Goal: Information Seeking & Learning: Understand process/instructions

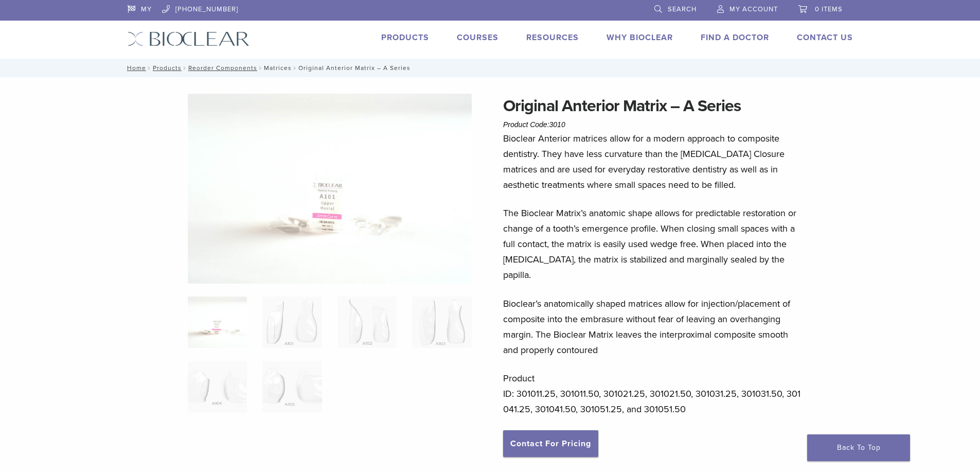
click at [266, 66] on link "Matrices" at bounding box center [278, 67] width 28 height 7
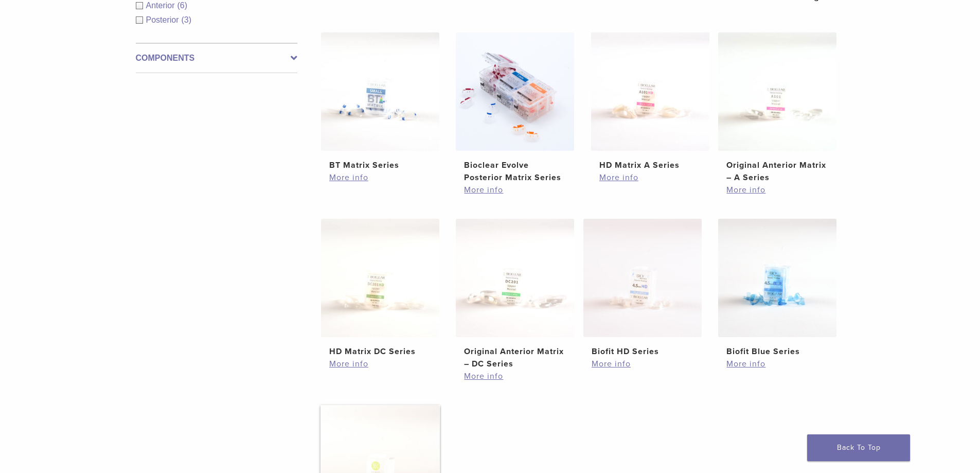
scroll to position [206, 0]
click at [375, 169] on h2 "BT Matrix Series" at bounding box center [380, 167] width 102 height 12
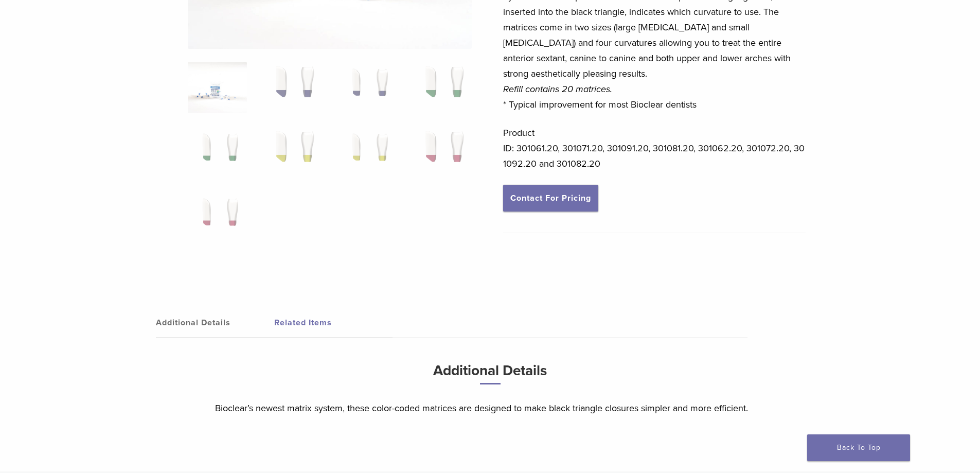
scroll to position [412, 0]
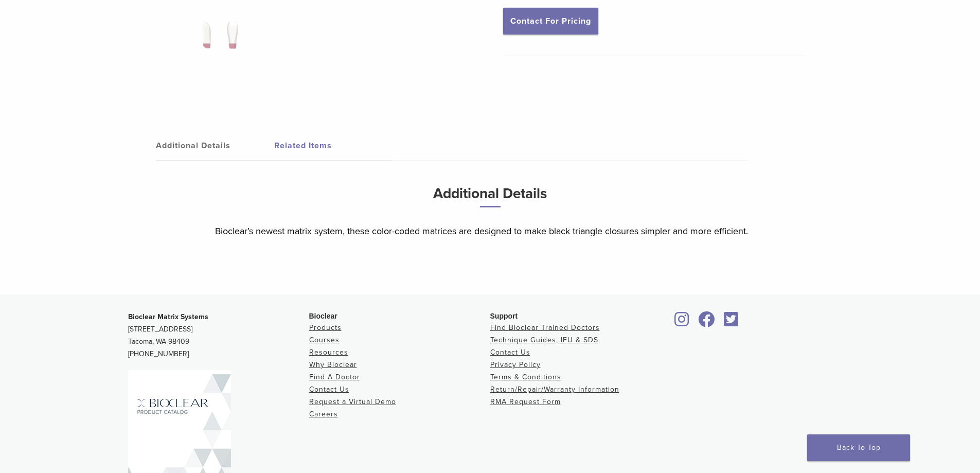
click at [205, 149] on link "Additional Details" at bounding box center [215, 145] width 118 height 29
click at [304, 146] on link "Related Items" at bounding box center [333, 145] width 118 height 29
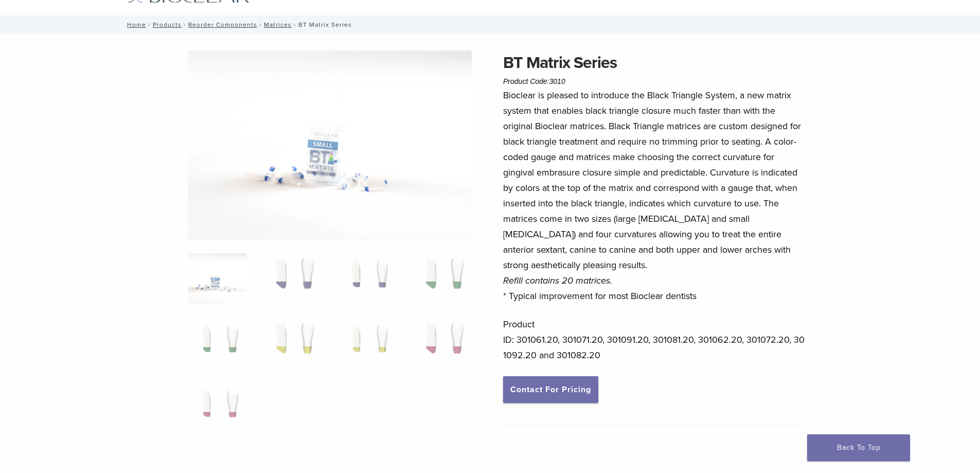
scroll to position [0, 0]
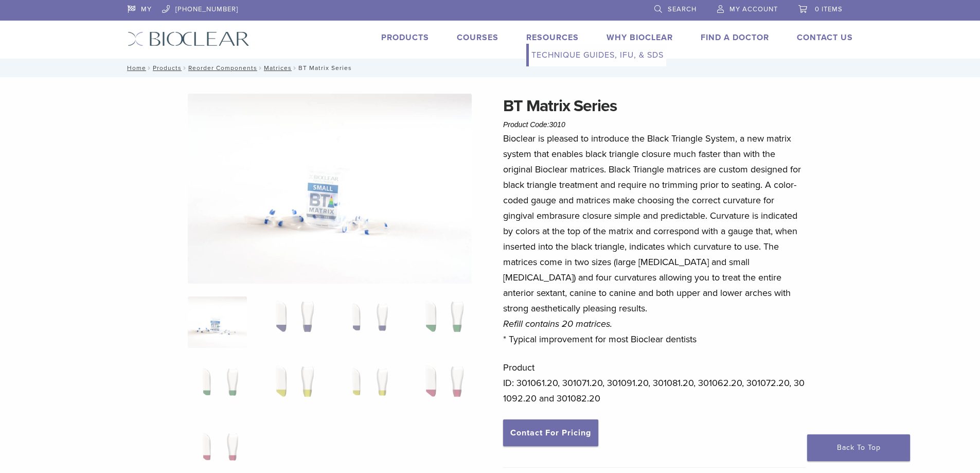
click at [575, 59] on link "Technique Guides, IFU, & SDS" at bounding box center [597, 55] width 137 height 23
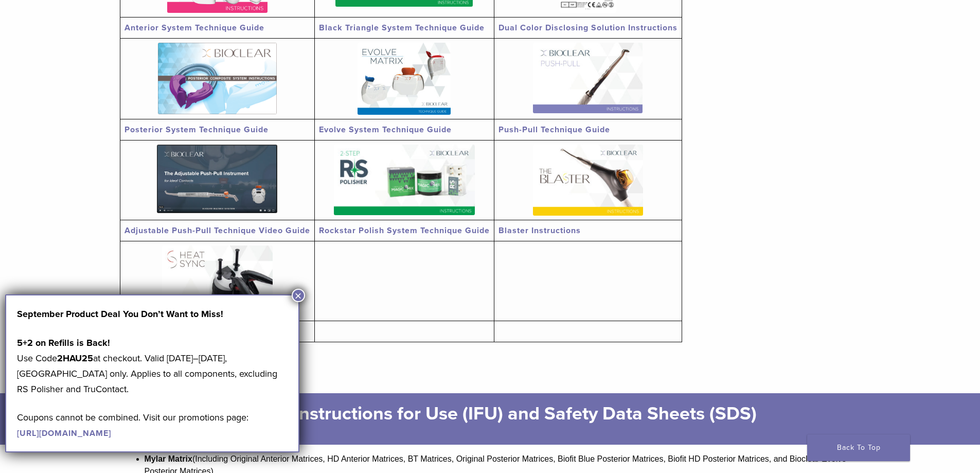
scroll to position [309, 0]
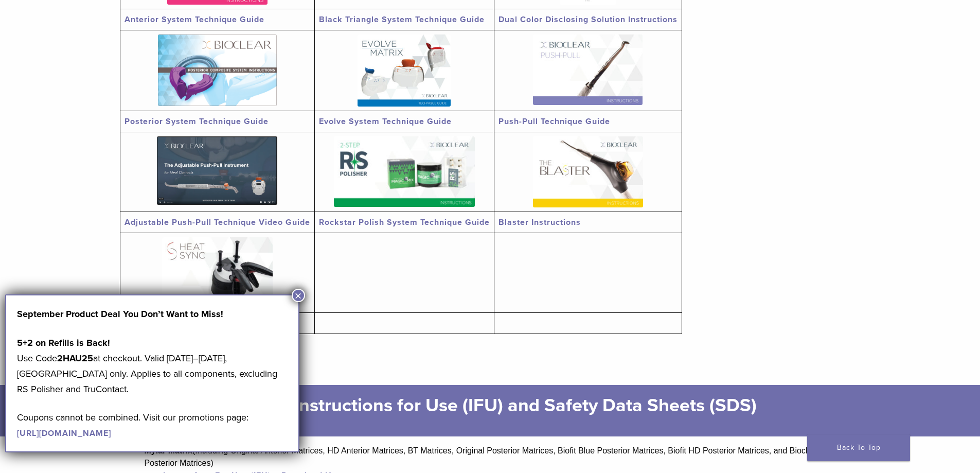
click at [302, 299] on button "×" at bounding box center [298, 295] width 13 height 13
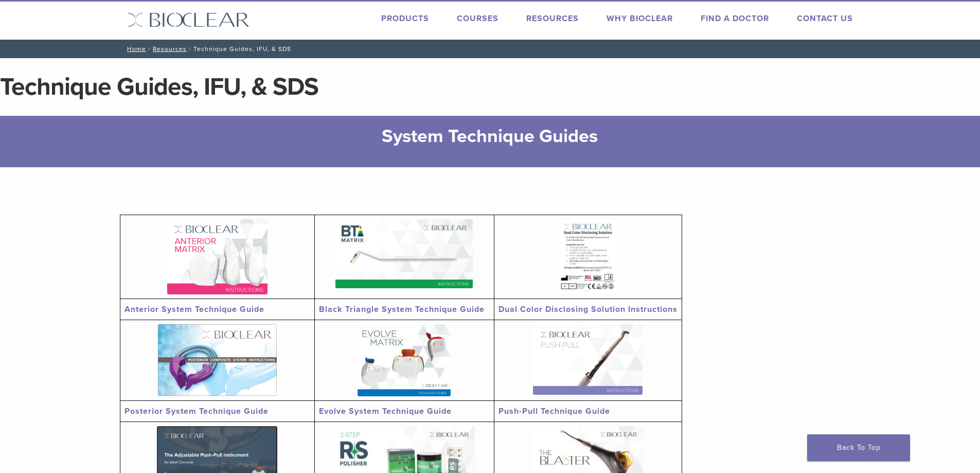
scroll to position [0, 0]
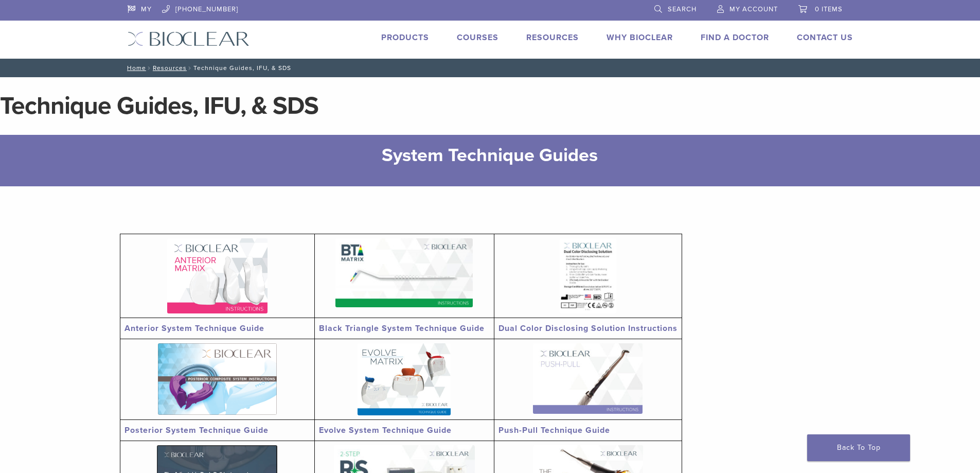
click at [412, 35] on link "Products" at bounding box center [405, 37] width 48 height 10
